Goal: Task Accomplishment & Management: Use online tool/utility

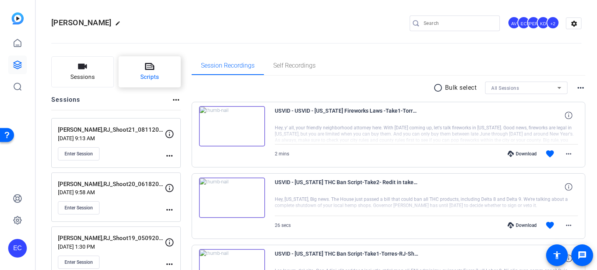
click at [155, 75] on span "Scripts" at bounding box center [149, 77] width 19 height 9
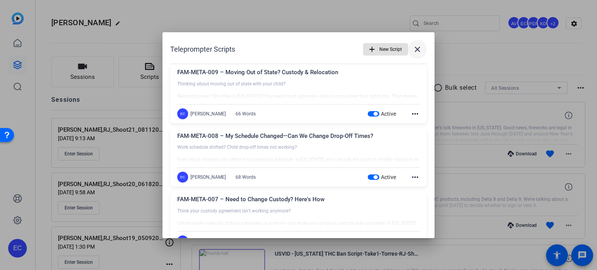
click at [413, 51] on mat-icon "close" at bounding box center [417, 49] width 9 height 9
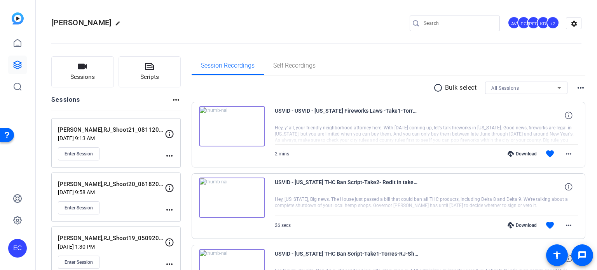
click at [167, 156] on mat-icon "more_horiz" at bounding box center [169, 155] width 9 height 9
click at [179, 164] on span "Edit Session" at bounding box center [188, 166] width 35 height 9
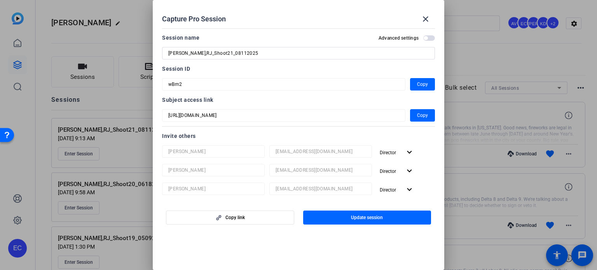
click at [209, 55] on input "Torres,RJ_Shoot21_08112025" at bounding box center [298, 53] width 260 height 9
type input "Torres,RJ_Shoot22_08112025"
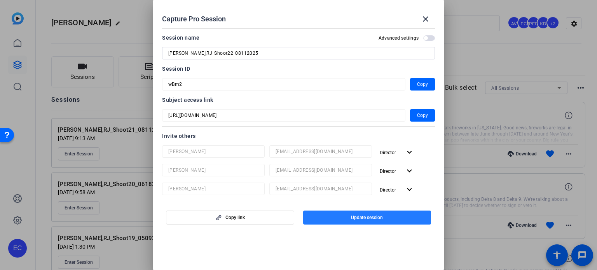
click at [364, 218] on span "Update session" at bounding box center [367, 217] width 32 height 6
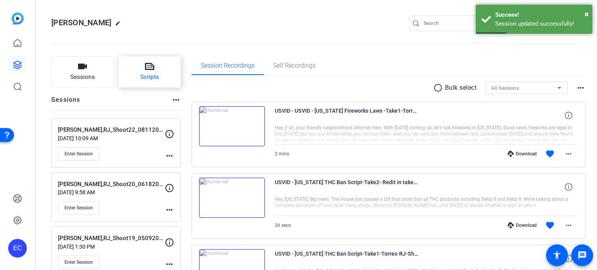
click at [141, 69] on button "Scripts" at bounding box center [149, 71] width 63 height 31
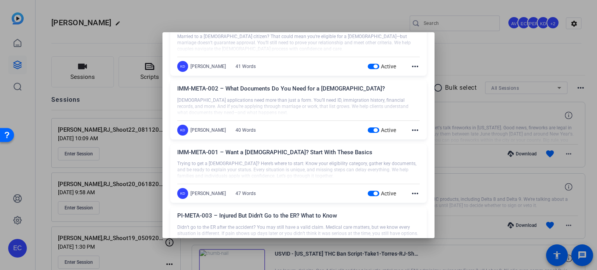
scroll to position [233, 0]
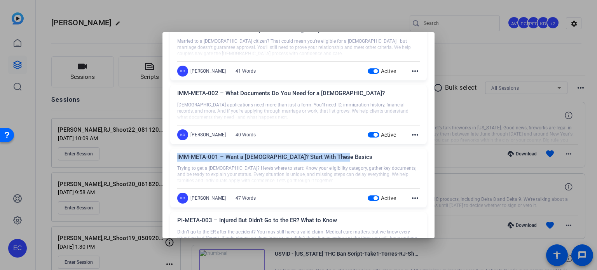
drag, startPoint x: 343, startPoint y: 159, endPoint x: 174, endPoint y: 158, distance: 168.6
click at [174, 158] on div "IMM-META-001 – Want a Green Card? Start With These Basics Trying to get a green…" at bounding box center [298, 178] width 256 height 59
copy div "IMM-META-001 – Want a Green Card? Start With These Basics"
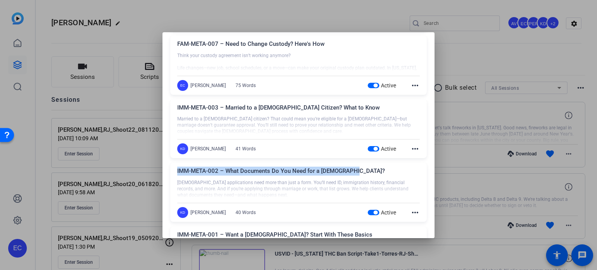
drag, startPoint x: 355, startPoint y: 172, endPoint x: 172, endPoint y: 169, distance: 183.4
click at [172, 169] on div "IMM-META-002 – What Documents Do You Need for a Green Card? Green card applicat…" at bounding box center [298, 192] width 256 height 59
copy div "IMM-META-002 – What Documents Do You Need for a Green Card?"
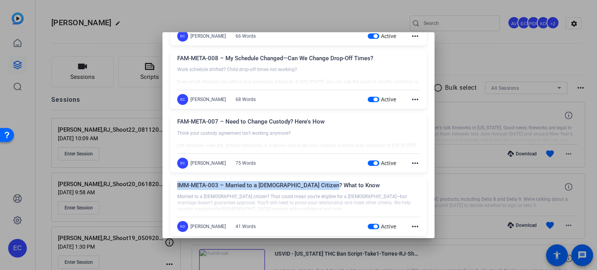
drag, startPoint x: 336, startPoint y: 184, endPoint x: 173, endPoint y: 183, distance: 162.4
click at [173, 183] on div "IMM-META-003 – Married to a U.S. Citizen? What to Know Married to a U.S. citize…" at bounding box center [298, 206] width 256 height 59
copy div "IMM-META-003 – Married to a U.S. Citizen? What to Know"
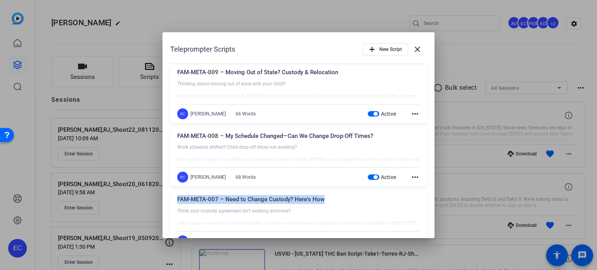
drag, startPoint x: 325, startPoint y: 200, endPoint x: 173, endPoint y: 200, distance: 152.3
click at [173, 200] on div "FAM-META-007 – Need to Change Custody? Here's How Think your custody agreement …" at bounding box center [298, 220] width 256 height 59
copy div "FAM-META-007 – Need to Change Custody? Here's How"
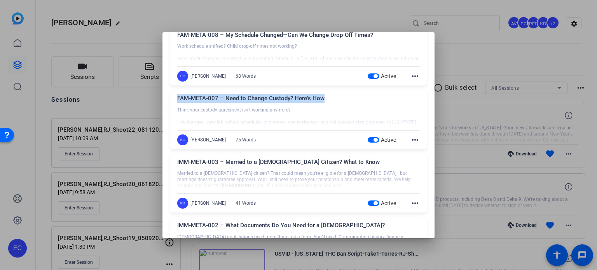
scroll to position [117, 0]
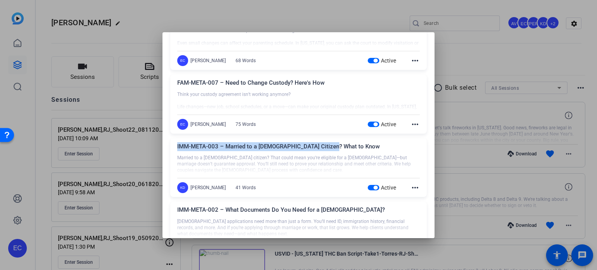
drag, startPoint x: 334, startPoint y: 147, endPoint x: 175, endPoint y: 146, distance: 158.9
click at [175, 146] on div "IMM-META-003 – Married to a U.S. Citizen? What to Know Married to a U.S. citize…" at bounding box center [298, 167] width 256 height 59
copy div "IMM-META-003 – Married to a U.S. Citizen? What to Know"
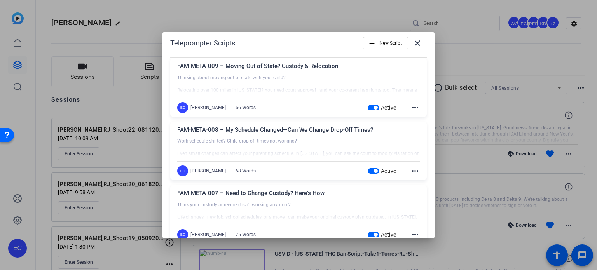
scroll to position [0, 0]
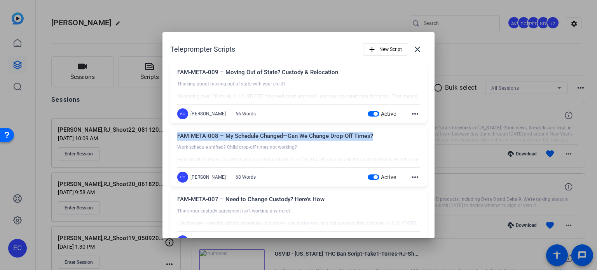
drag, startPoint x: 379, startPoint y: 135, endPoint x: 175, endPoint y: 132, distance: 204.4
click at [175, 132] on div "FAM-META-008 – My Schedule Changed—Can We Change Drop-Off Times? Work schedule …" at bounding box center [298, 157] width 256 height 59
copy div "FAM-META-008 – My Schedule Changed—Can We Change Drop-Off Times?"
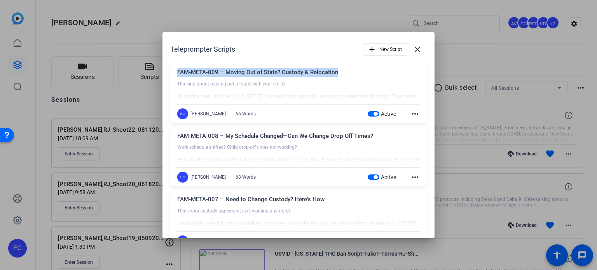
drag, startPoint x: 347, startPoint y: 72, endPoint x: 177, endPoint y: 75, distance: 170.2
click at [177, 75] on div "FAM-META-009 – Moving Out of State? Custody & Relocation" at bounding box center [298, 74] width 242 height 13
copy div "FAM-META-009 – Moving Out of State? Custody & Relocation"
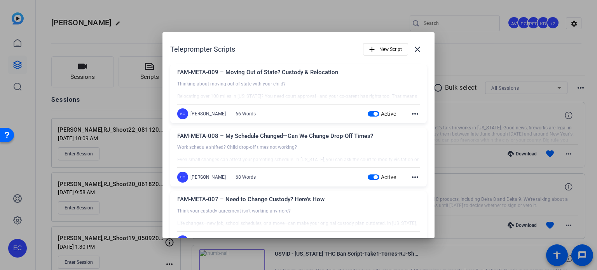
click at [323, 81] on div at bounding box center [298, 90] width 242 height 19
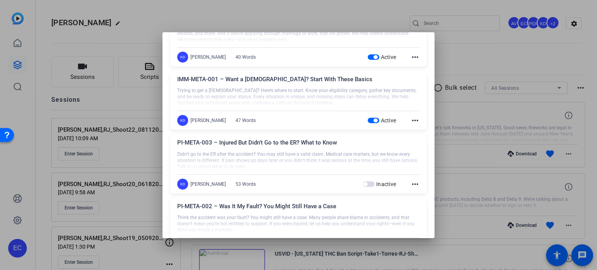
scroll to position [350, 0]
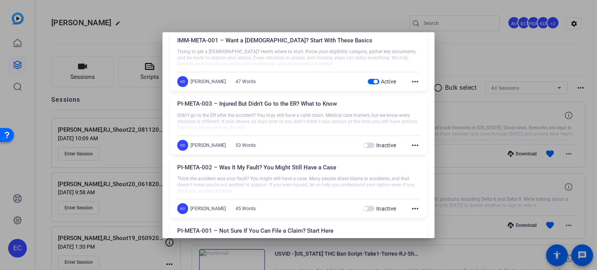
click at [153, 104] on div at bounding box center [298, 135] width 597 height 270
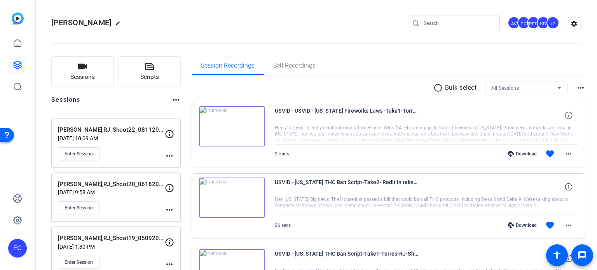
click at [173, 157] on mat-icon "more_horiz" at bounding box center [169, 155] width 9 height 9
click at [178, 163] on span "Edit Session" at bounding box center [188, 166] width 35 height 9
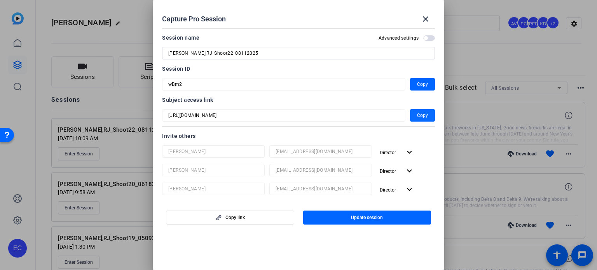
click at [417, 113] on span "Copy" at bounding box center [422, 115] width 11 height 9
click at [425, 17] on mat-icon "close" at bounding box center [425, 18] width 9 height 9
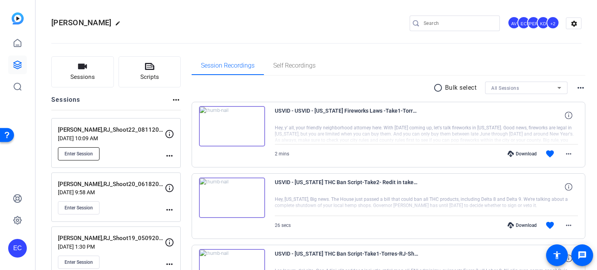
click at [89, 155] on span "Enter Session" at bounding box center [78, 154] width 28 height 6
click at [79, 206] on span "Enter Session" at bounding box center [78, 208] width 28 height 6
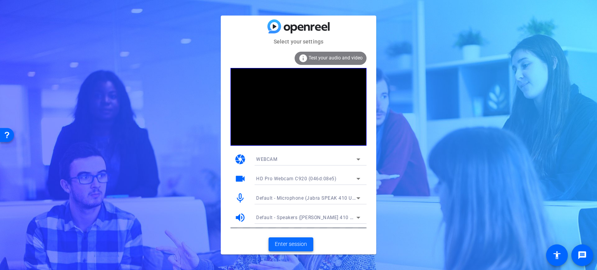
click at [301, 246] on span "Enter session" at bounding box center [291, 244] width 32 height 8
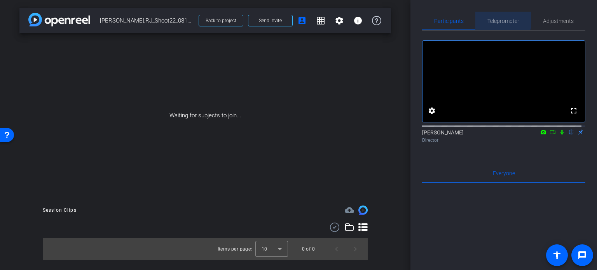
click at [498, 17] on span "Teleprompter" at bounding box center [503, 21] width 32 height 19
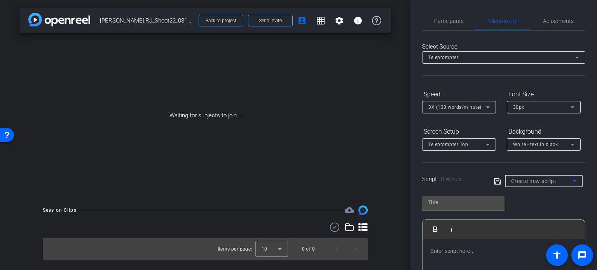
click at [551, 180] on span "Create new script" at bounding box center [533, 181] width 45 height 6
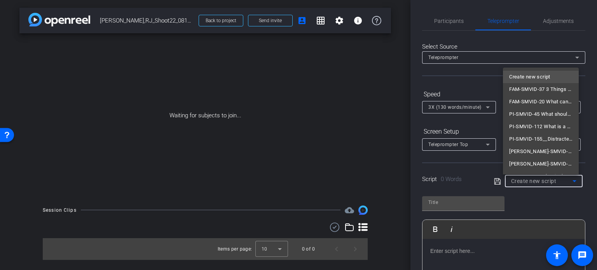
click at [450, 110] on div at bounding box center [298, 135] width 597 height 270
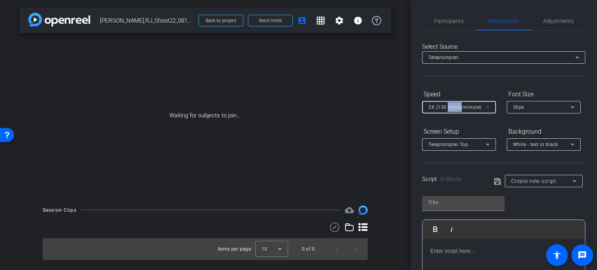
click at [450, 110] on div "3X (130 words/minute)" at bounding box center [456, 107] width 57 height 10
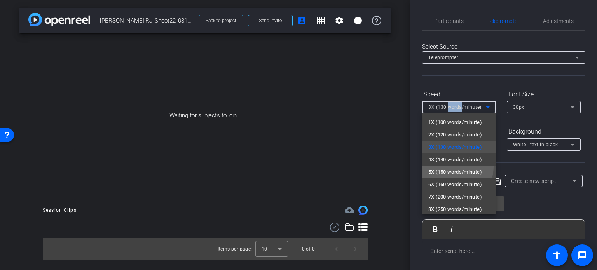
click at [453, 167] on mat-option "5X (150 words/minute)" at bounding box center [459, 172] width 74 height 12
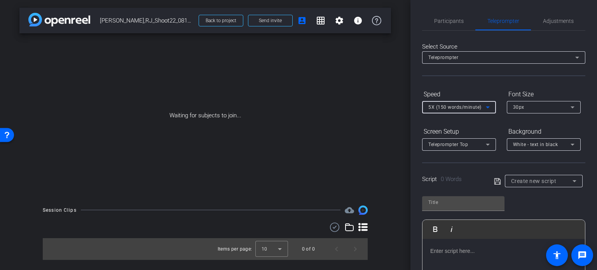
click at [532, 185] on div "Create new script" at bounding box center [541, 180] width 61 height 9
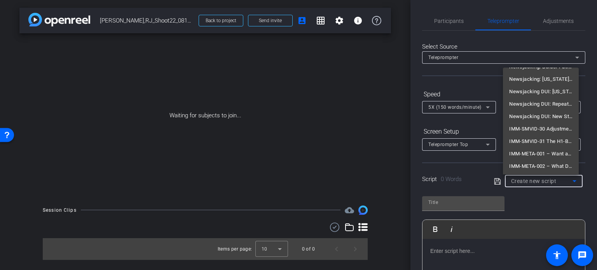
scroll to position [247, 0]
click at [403, 188] on div at bounding box center [298, 135] width 597 height 270
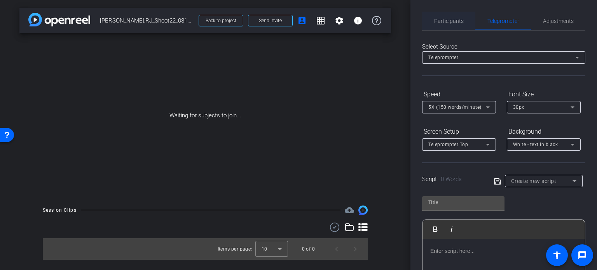
click at [456, 18] on span "Participants" at bounding box center [449, 20] width 30 height 5
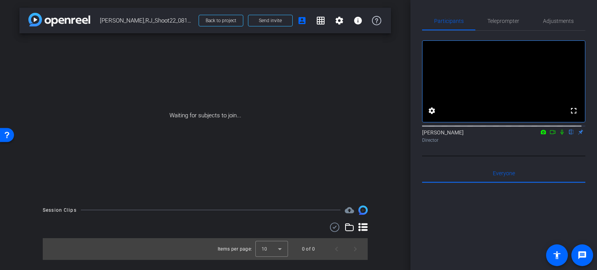
click at [559, 135] on icon at bounding box center [562, 131] width 6 height 5
click at [551, 134] on icon at bounding box center [552, 132] width 5 height 4
click at [189, 85] on div "Waiting for subjects to join..." at bounding box center [204, 115] width 371 height 164
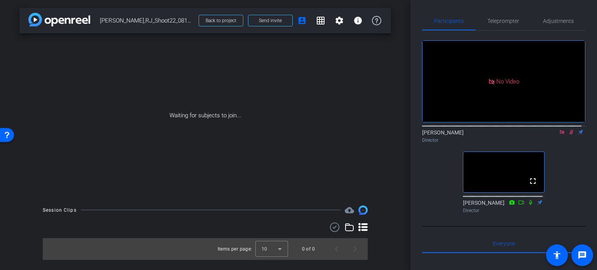
click at [569, 135] on icon at bounding box center [571, 132] width 4 height 5
click at [559, 135] on icon at bounding box center [562, 131] width 6 height 5
click at [391, 147] on div "arrow_back Torres,RJ_Shoot22_08112025 Back to project Send invite account_box g…" at bounding box center [205, 135] width 410 height 270
click at [381, 194] on div "Waiting for subjects to join..." at bounding box center [204, 115] width 371 height 164
click at [385, 143] on div "Waiting for subjects to join..." at bounding box center [204, 115] width 371 height 164
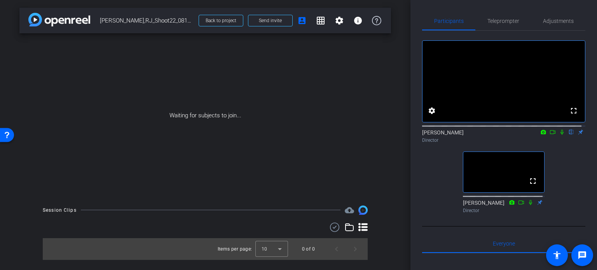
click at [378, 197] on div "Waiting for subjects to join..." at bounding box center [204, 115] width 371 height 164
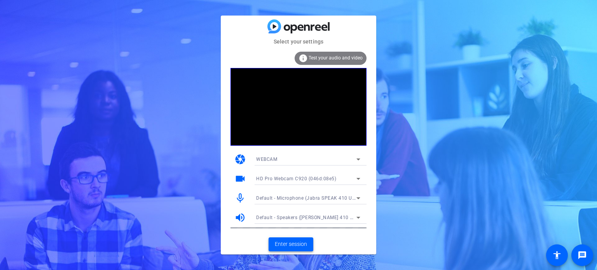
click at [293, 243] on span "Enter session" at bounding box center [291, 244] width 32 height 8
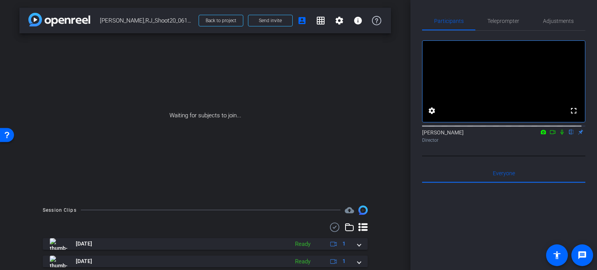
click at [559, 135] on icon at bounding box center [562, 131] width 6 height 5
click at [550, 134] on icon at bounding box center [552, 132] width 5 height 4
